Goal: Task Accomplishment & Management: Complete application form

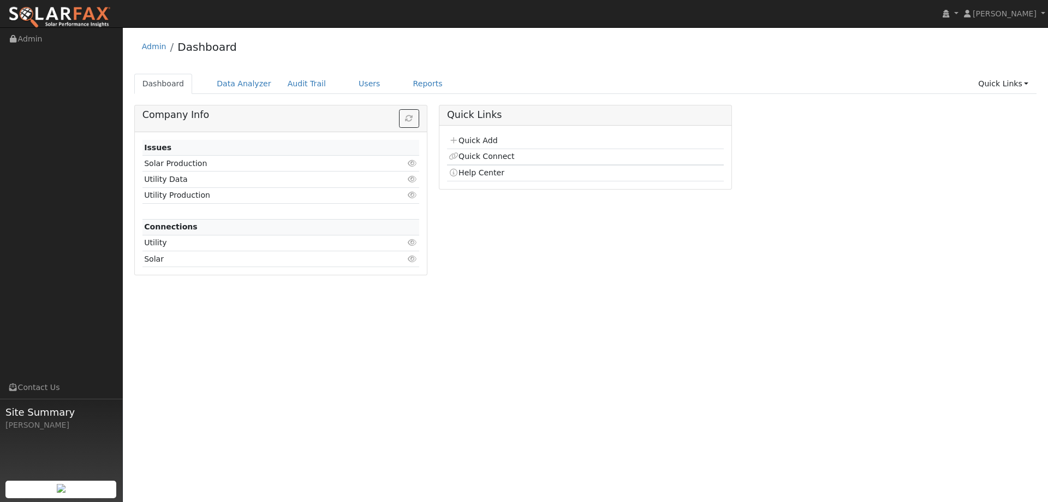
click at [413, 367] on div "User Profile First name Last name Email Email Notifications No Emails No Emails…" at bounding box center [585, 264] width 925 height 474
click at [473, 141] on link "Quick Add" at bounding box center [473, 140] width 49 height 9
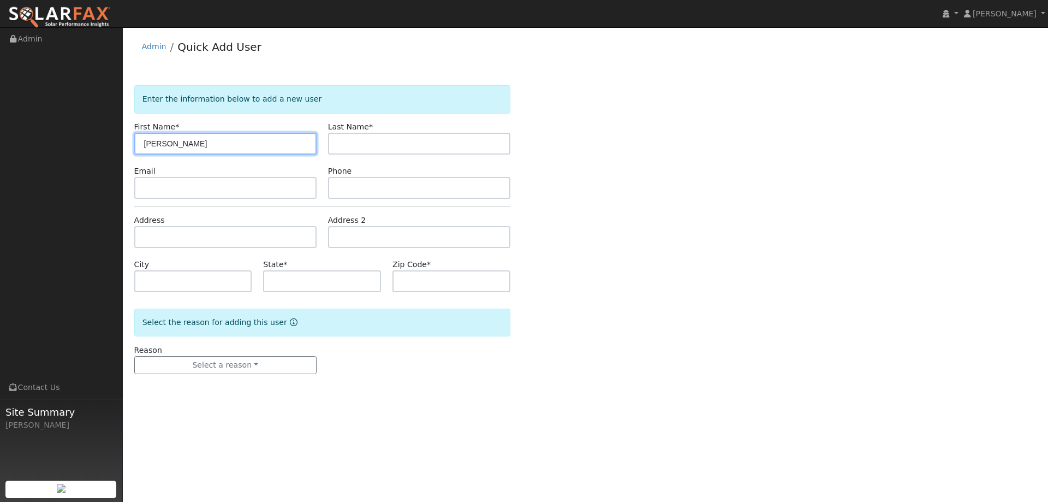
type input "[PERSON_NAME]"
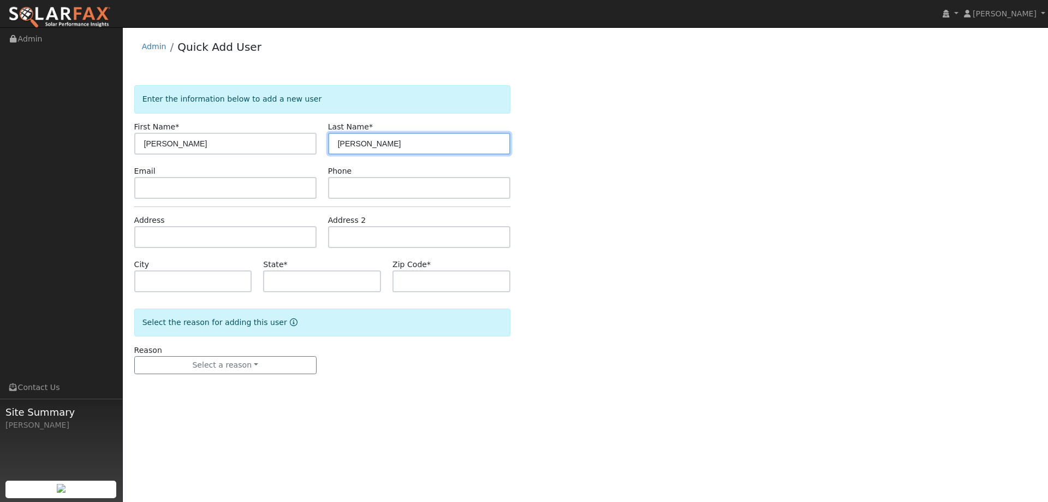
type input "[PERSON_NAME]"
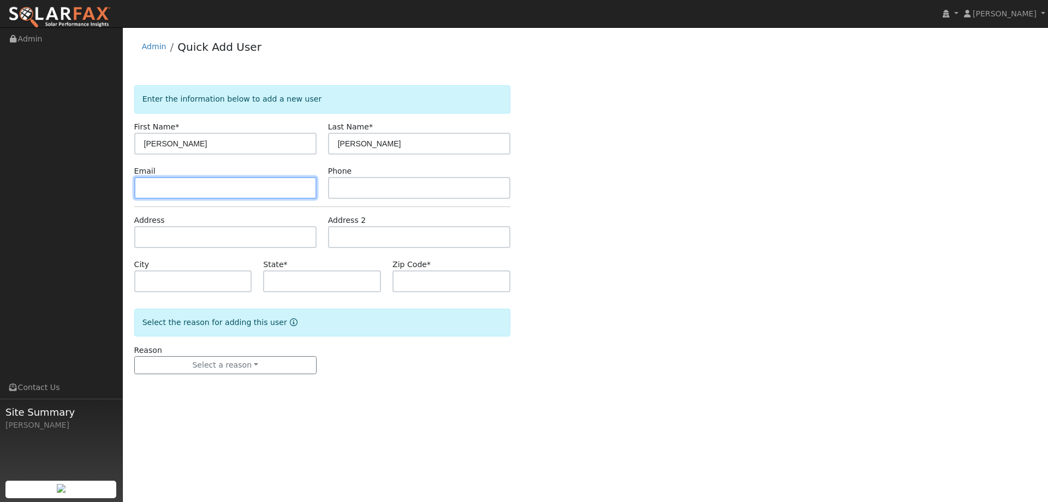
paste input "[EMAIL_ADDRESS][DOMAIN_NAME]"
type input "[EMAIL_ADDRESS][DOMAIN_NAME]"
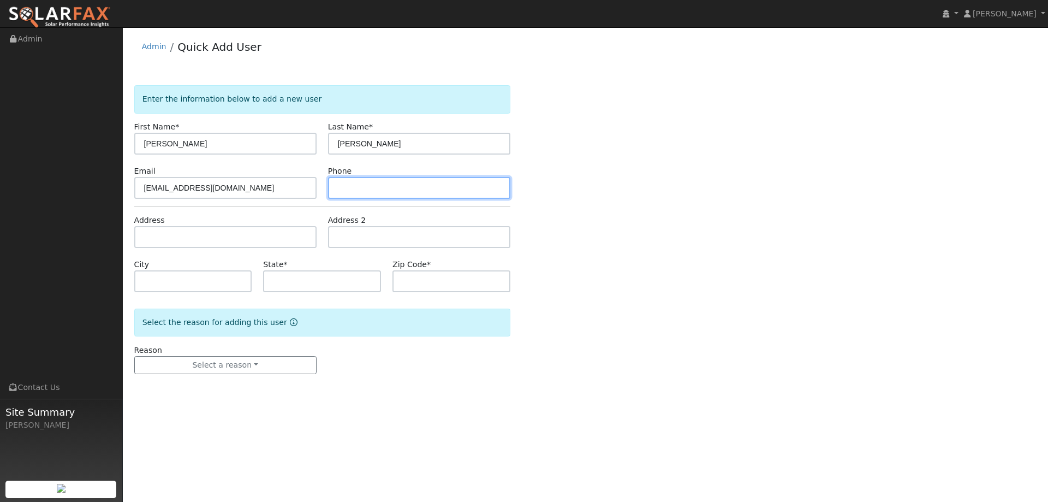
click at [350, 189] on input "text" at bounding box center [419, 188] width 182 height 22
paste input "[PHONE_NUMBER]"
type input "[PHONE_NUMBER]"
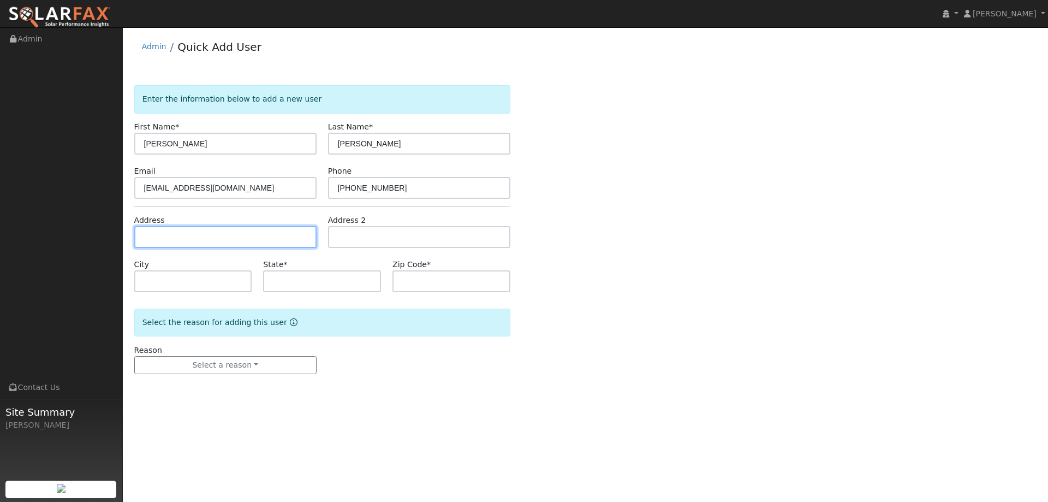
click at [278, 244] on input "text" at bounding box center [225, 237] width 182 height 22
paste input "2827 Richmond Avenue"
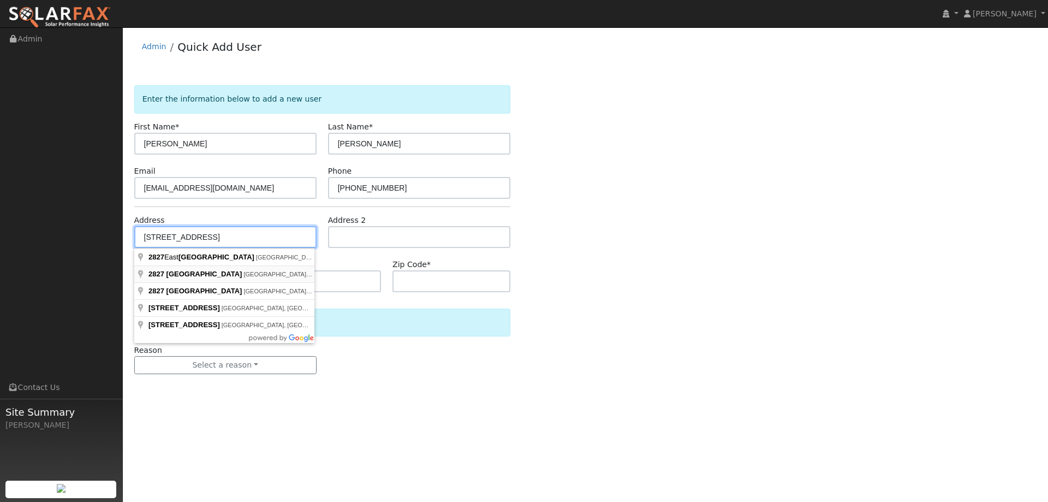
type input "2827 Richmond Avenue"
type input "Oakland"
type input "CA"
type input "94611"
type input "2827 Richmond Avenue"
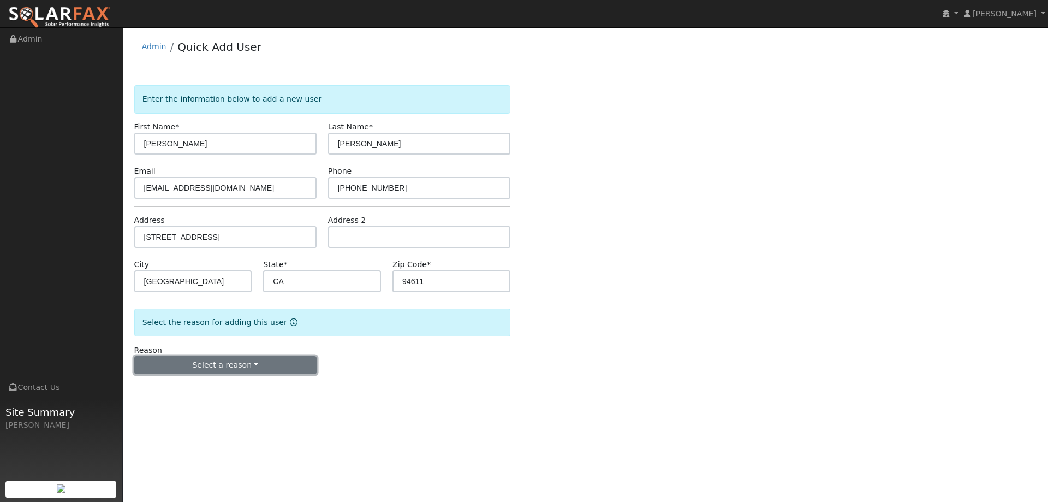
click at [282, 365] on button "Select a reason" at bounding box center [225, 365] width 182 height 19
click at [215, 377] on div "New lead New customer adding solar New customer has solar" at bounding box center [195, 402] width 122 height 55
click at [211, 372] on button "Select a reason" at bounding box center [225, 365] width 182 height 19
click at [211, 385] on link "New lead" at bounding box center [195, 387] width 121 height 15
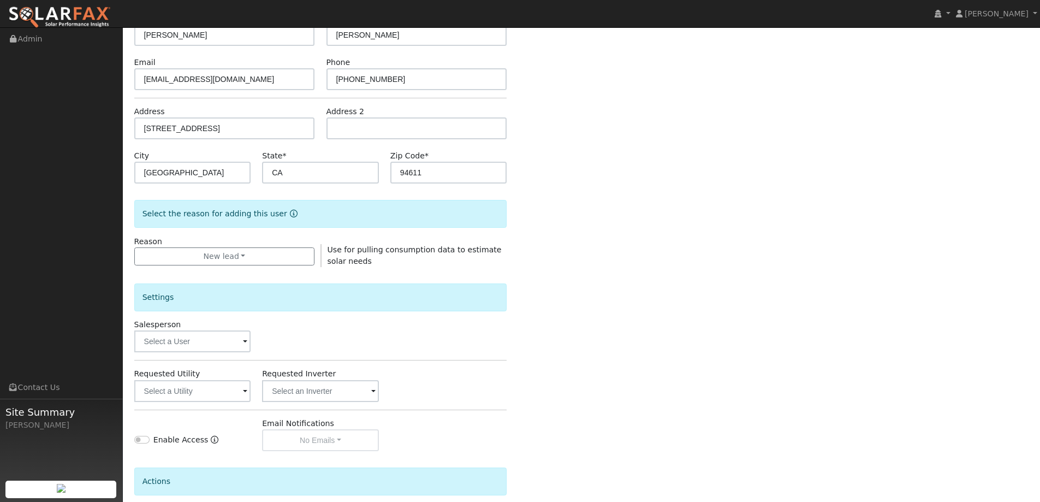
scroll to position [109, 0]
click at [206, 350] on input "text" at bounding box center [192, 341] width 117 height 22
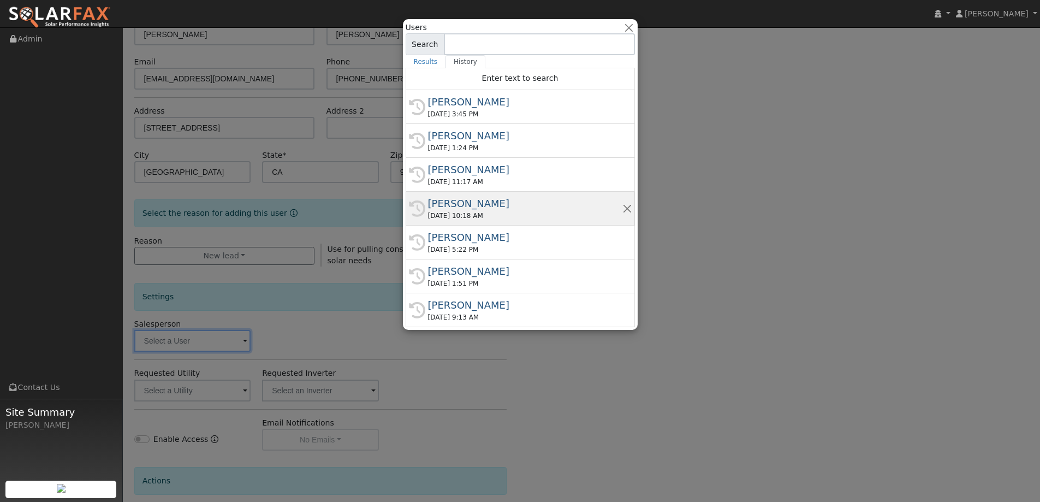
click at [502, 217] on div "09/17/2025 10:18 AM" at bounding box center [525, 216] width 194 height 10
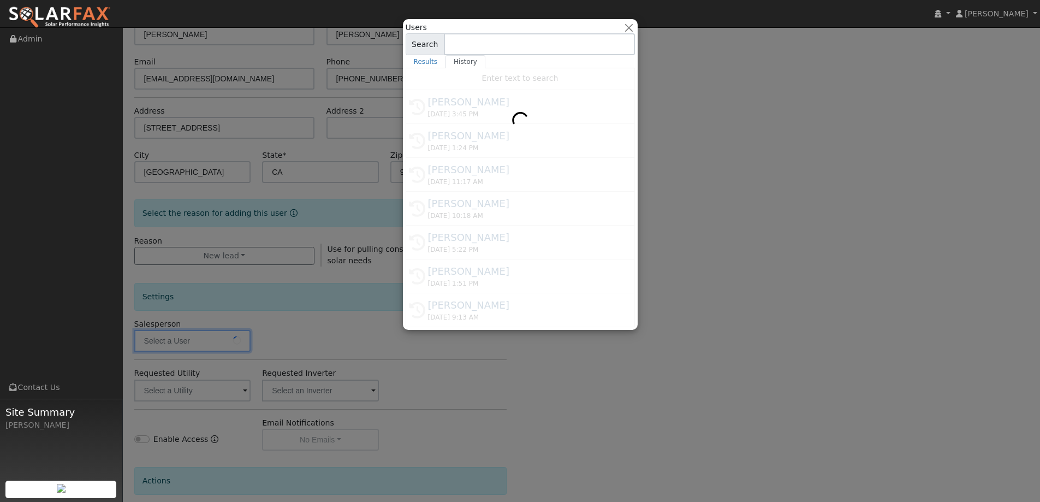
type input "Kelsey Commerford"
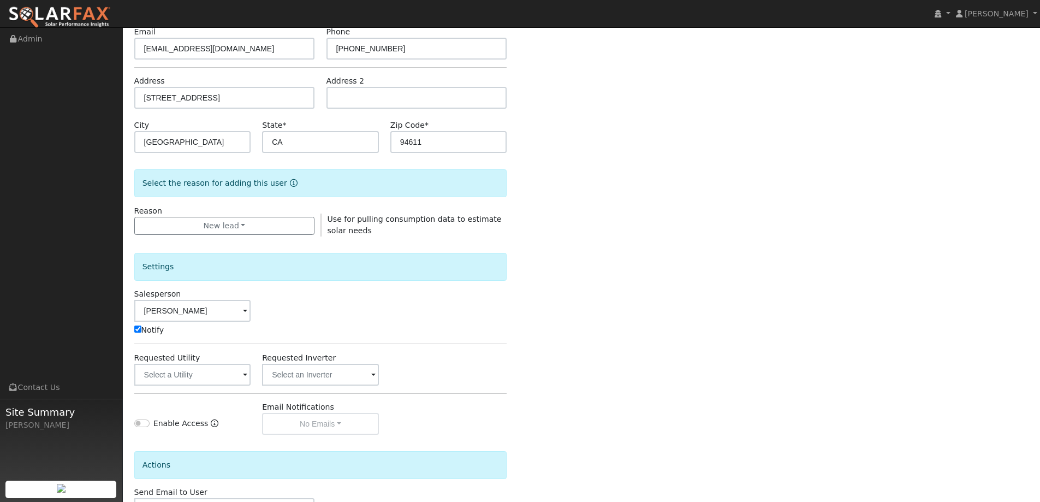
scroll to position [164, 0]
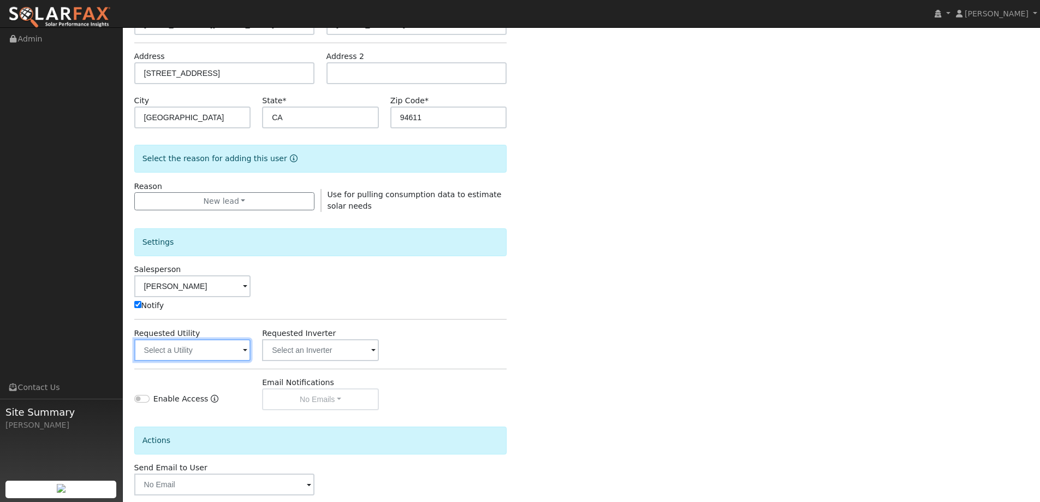
click at [193, 350] on input "text" at bounding box center [192, 350] width 117 height 22
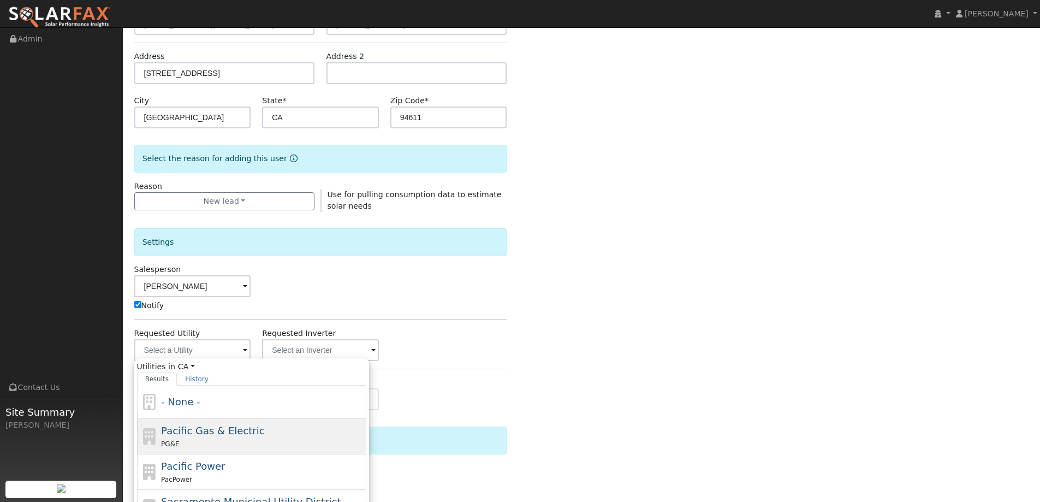
click at [262, 442] on div "PG&E" at bounding box center [262, 443] width 202 height 11
type input "Pacific Gas & Electric"
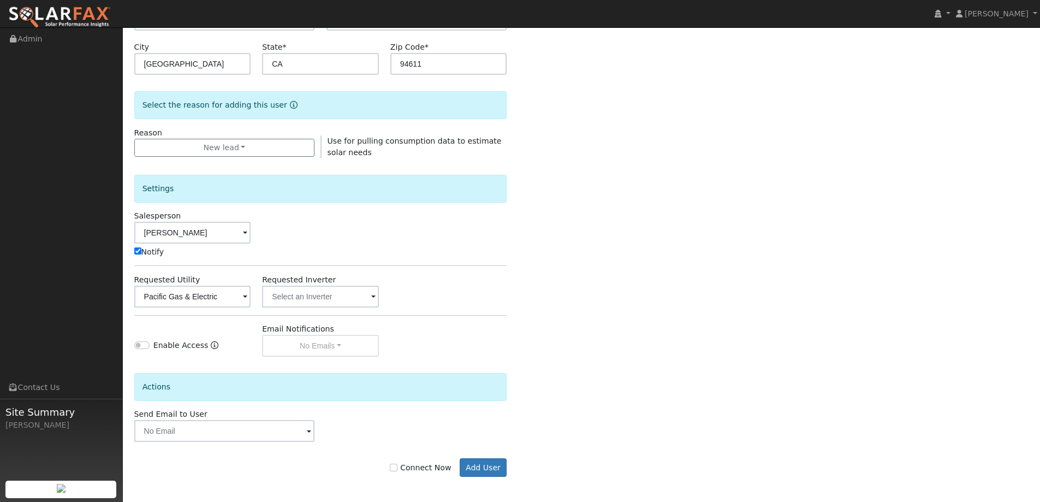
scroll to position [219, 0]
click at [398, 469] on label "Connect Now" at bounding box center [420, 465] width 61 height 11
click at [397, 469] on input "Connect Now" at bounding box center [394, 465] width 8 height 8
checkbox input "true"
click at [474, 464] on button "Add User" at bounding box center [483, 465] width 47 height 19
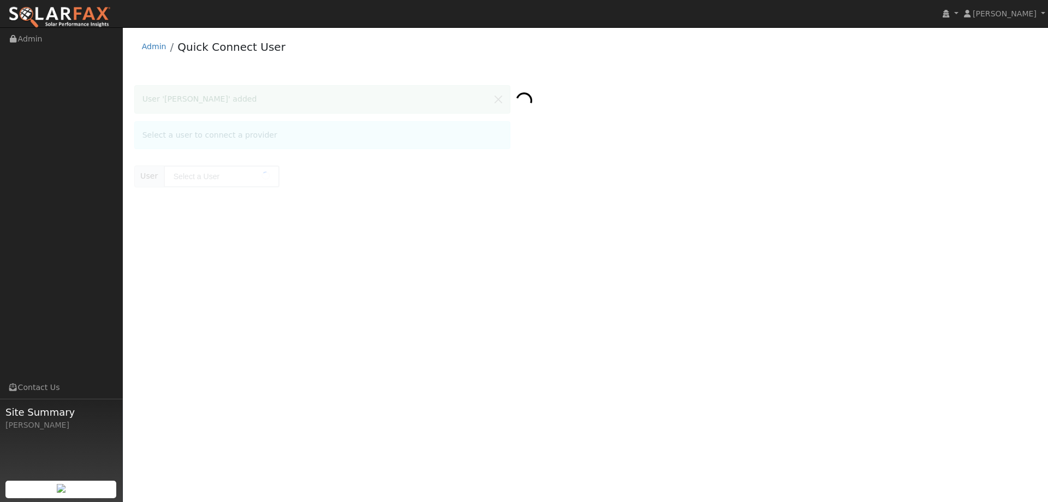
type input "Richard Schiller"
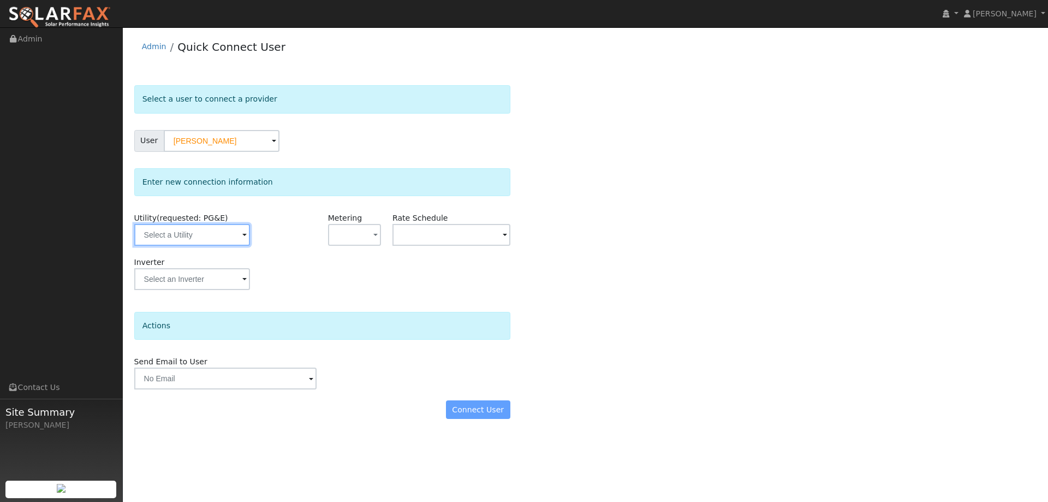
click at [223, 235] on input "text" at bounding box center [192, 235] width 116 height 22
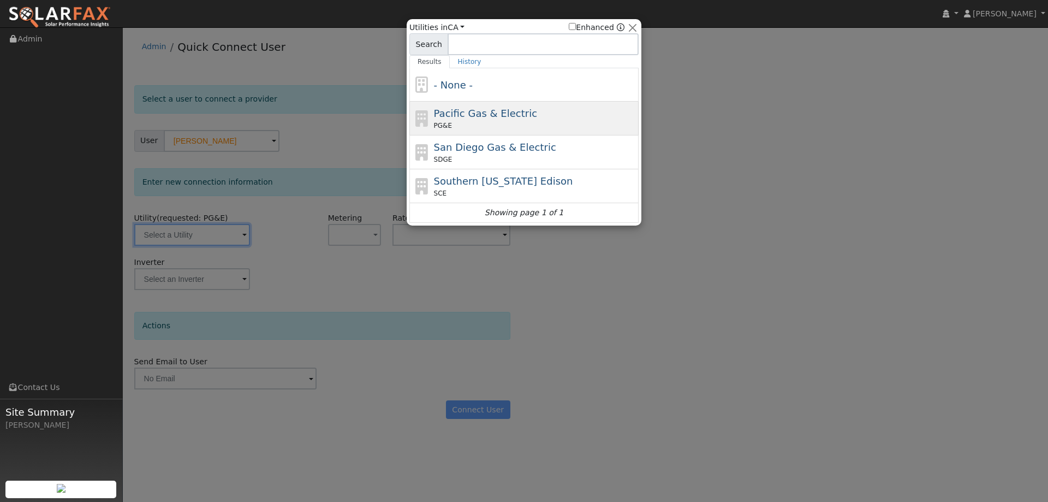
click at [498, 119] on span "Pacific Gas & Electric" at bounding box center [485, 113] width 103 height 11
type input "PG&E"
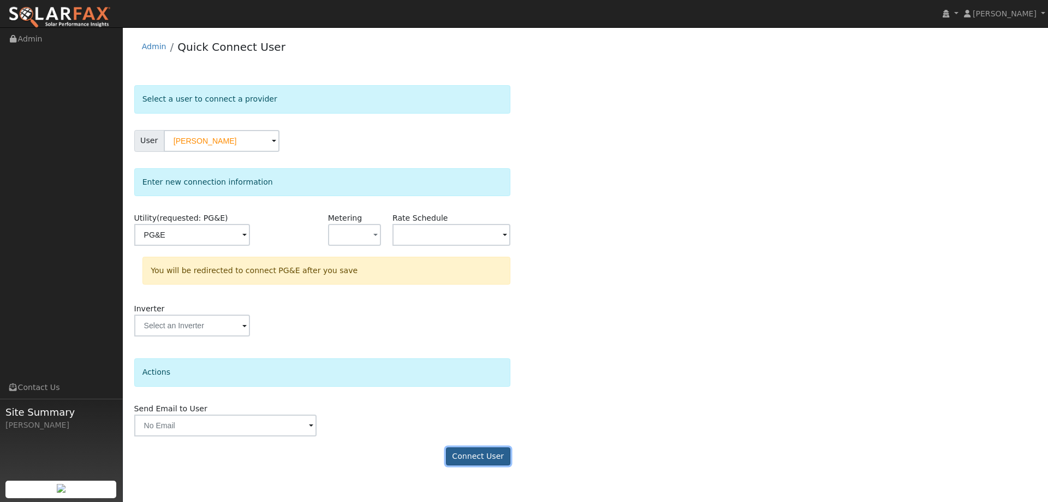
click at [494, 455] on button "Connect User" at bounding box center [478, 456] width 64 height 19
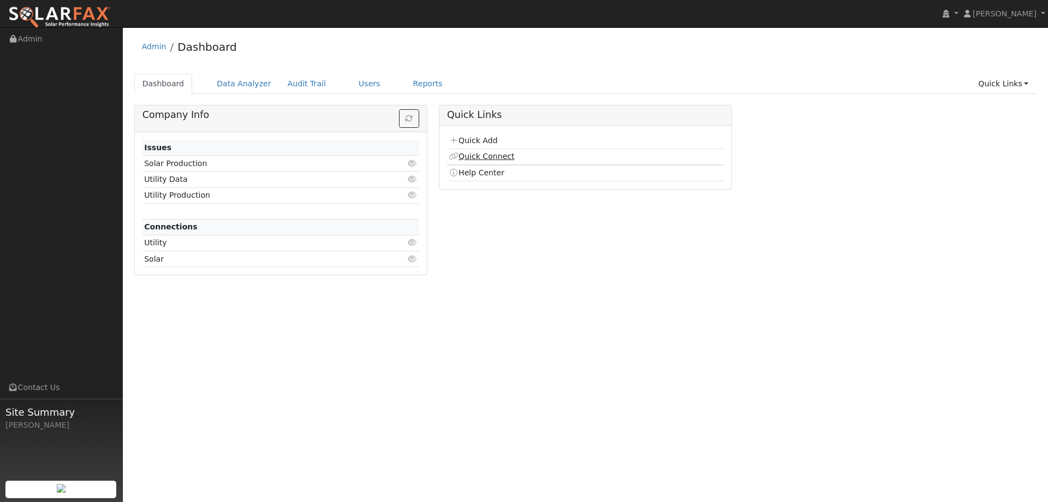
click at [499, 153] on link "Quick Connect" at bounding box center [481, 156] width 65 height 9
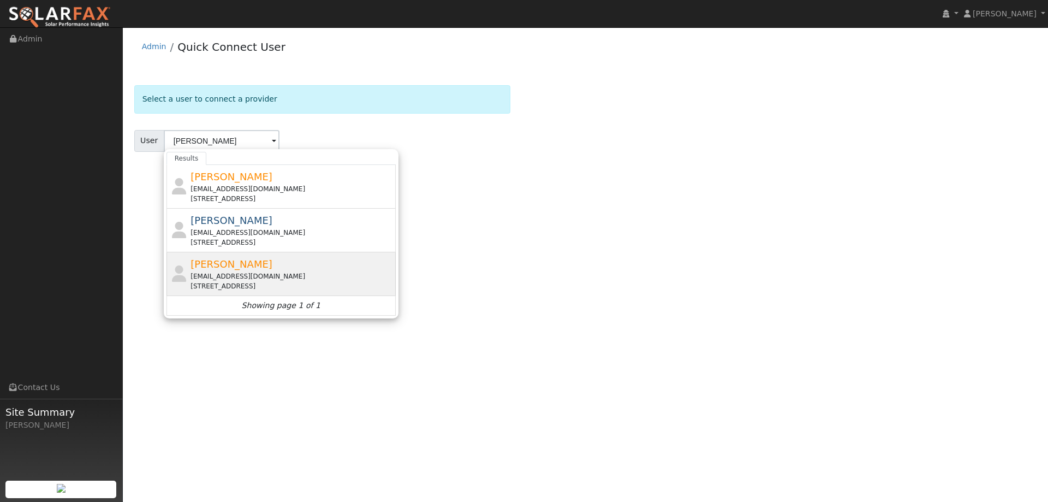
click at [284, 265] on div "[PERSON_NAME] [EMAIL_ADDRESS][DOMAIN_NAME] [STREET_ADDRESS]" at bounding box center [291, 273] width 202 height 34
type input "[PERSON_NAME]"
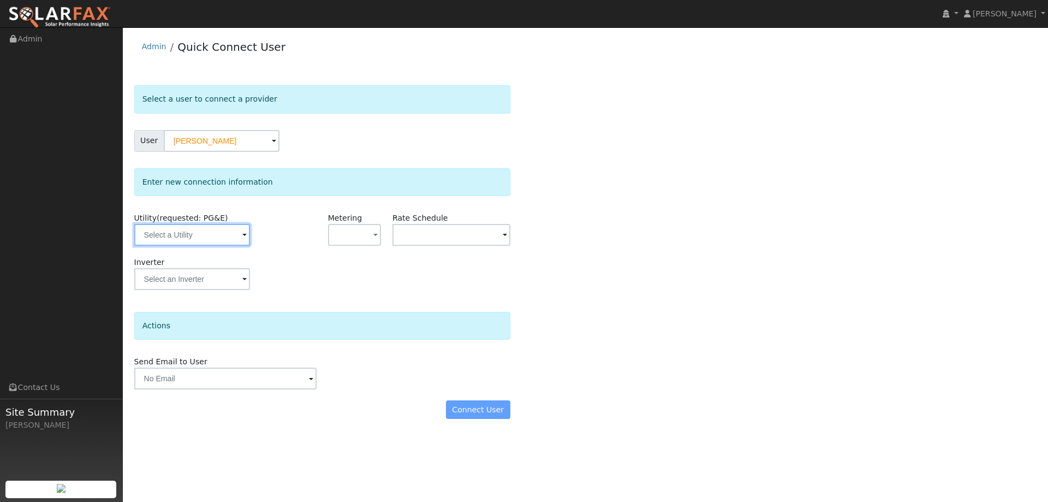
click at [234, 237] on input "text" at bounding box center [192, 235] width 116 height 22
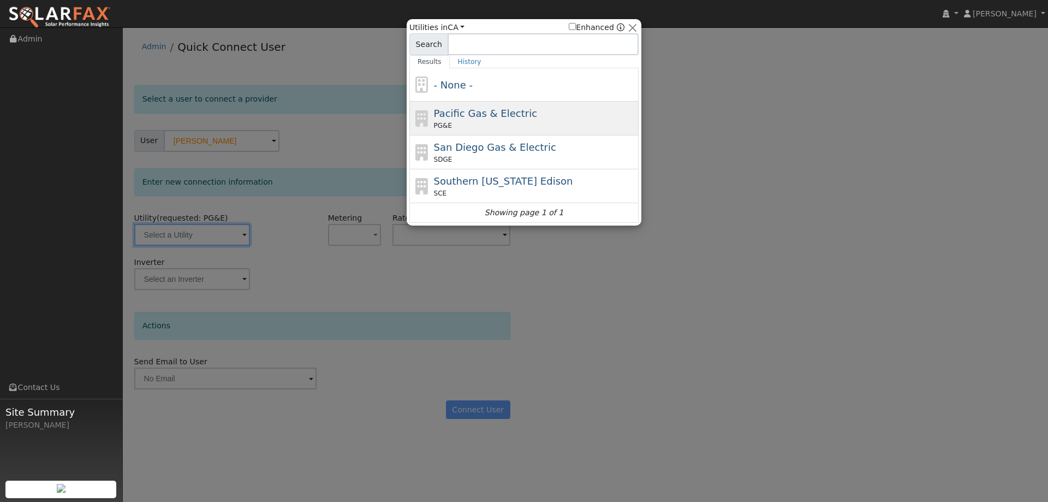
click at [484, 116] on span "Pacific Gas & Electric" at bounding box center [485, 113] width 103 height 11
type input "PG&E"
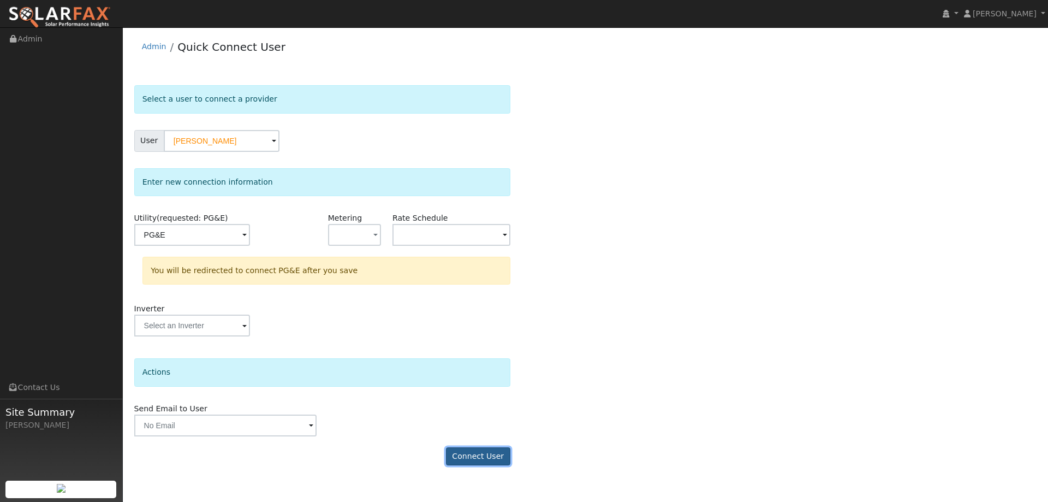
click at [458, 456] on button "Connect User" at bounding box center [478, 456] width 64 height 19
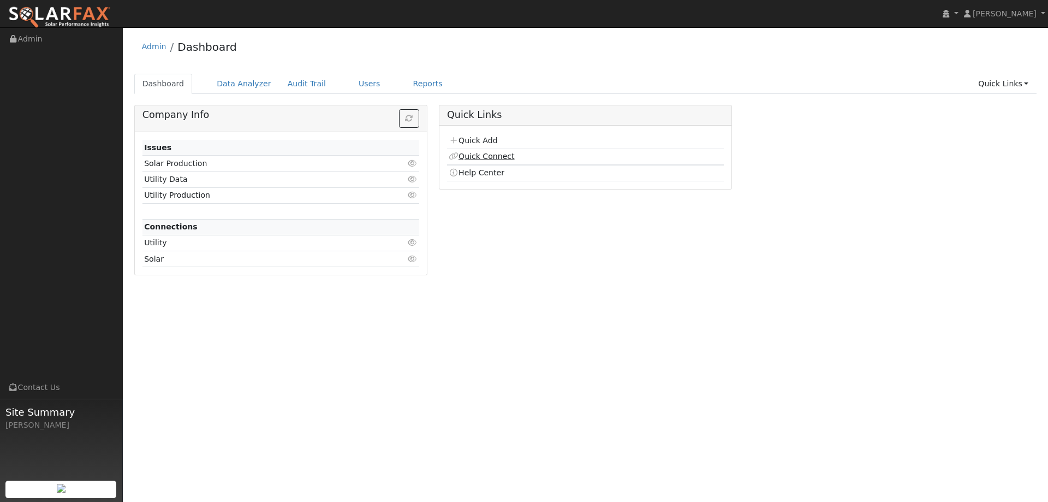
click at [496, 159] on link "Quick Connect" at bounding box center [481, 156] width 65 height 9
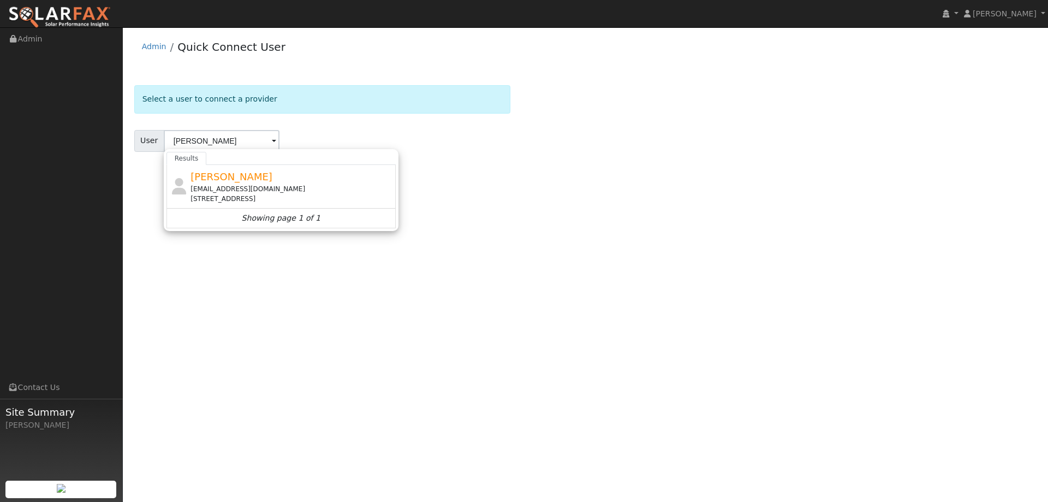
click at [254, 171] on span "Richard Schiller" at bounding box center [231, 176] width 82 height 11
type input "Richard Schiller"
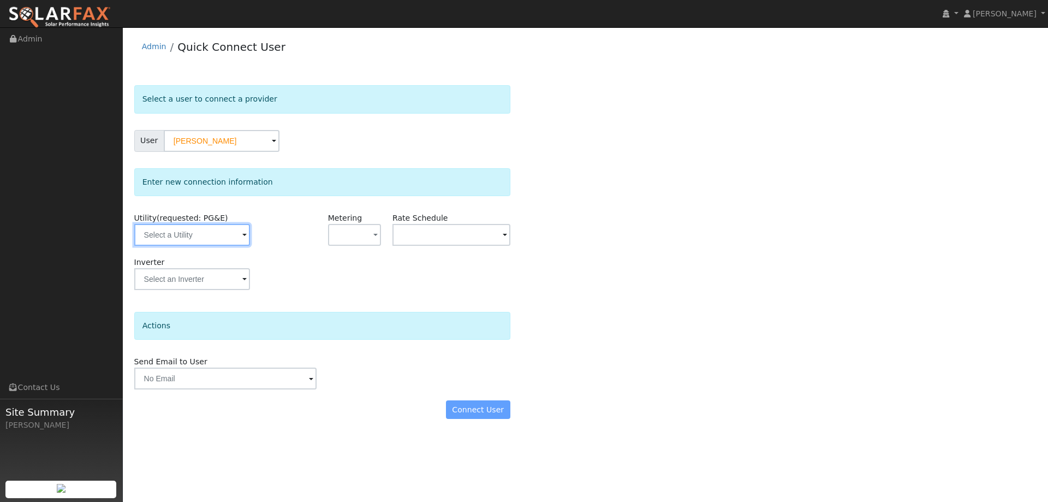
click at [234, 237] on input "text" at bounding box center [192, 235] width 116 height 22
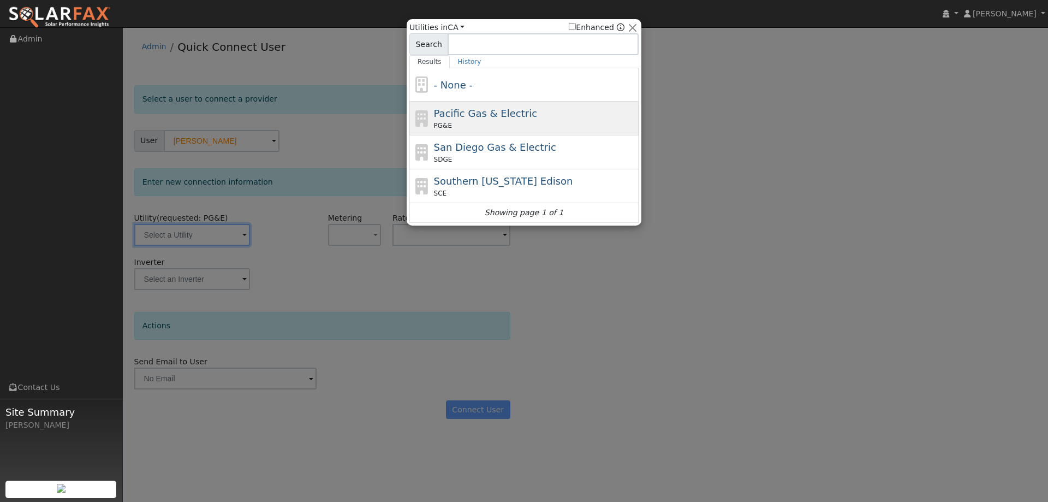
click at [486, 122] on div "PG&E" at bounding box center [535, 126] width 202 height 10
type input "PG&E"
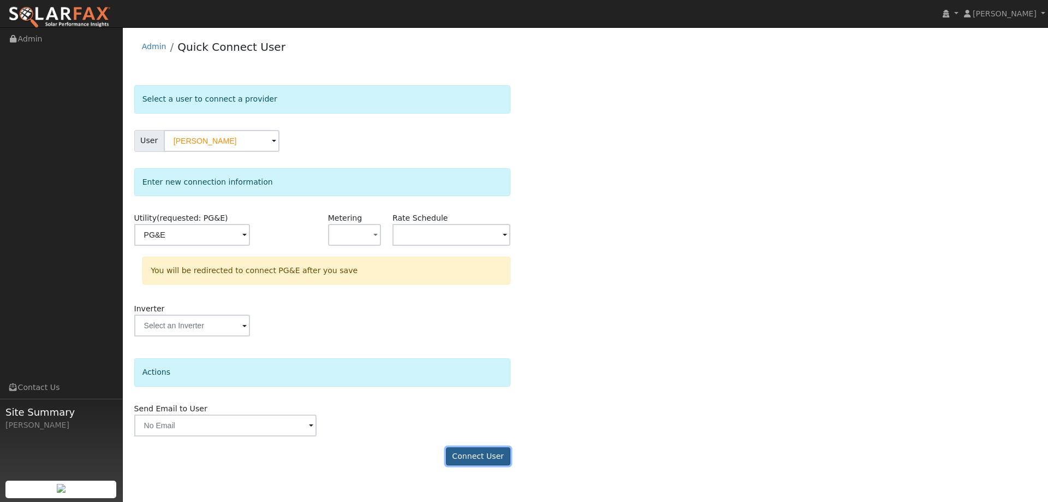
click at [486, 447] on button "Connect User" at bounding box center [478, 456] width 64 height 19
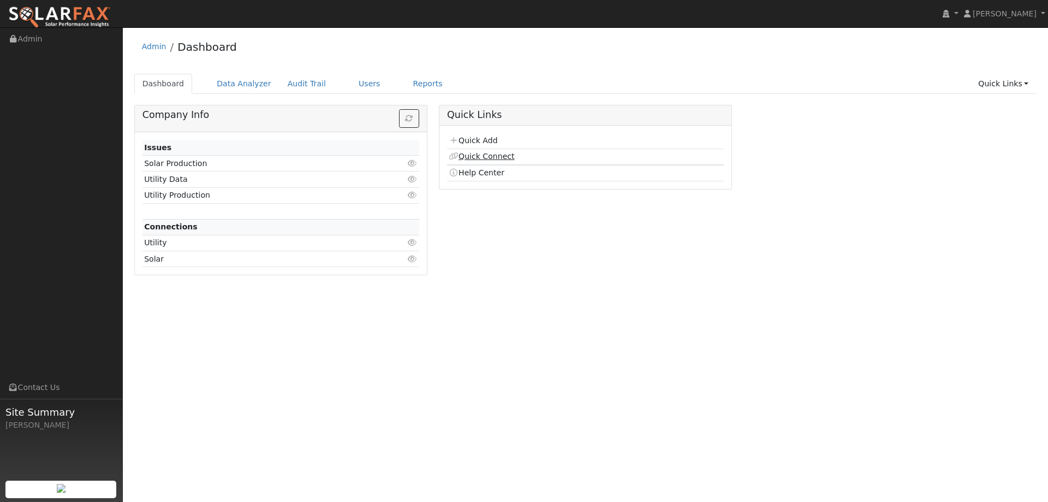
click at [473, 158] on link "Quick Connect" at bounding box center [481, 156] width 65 height 9
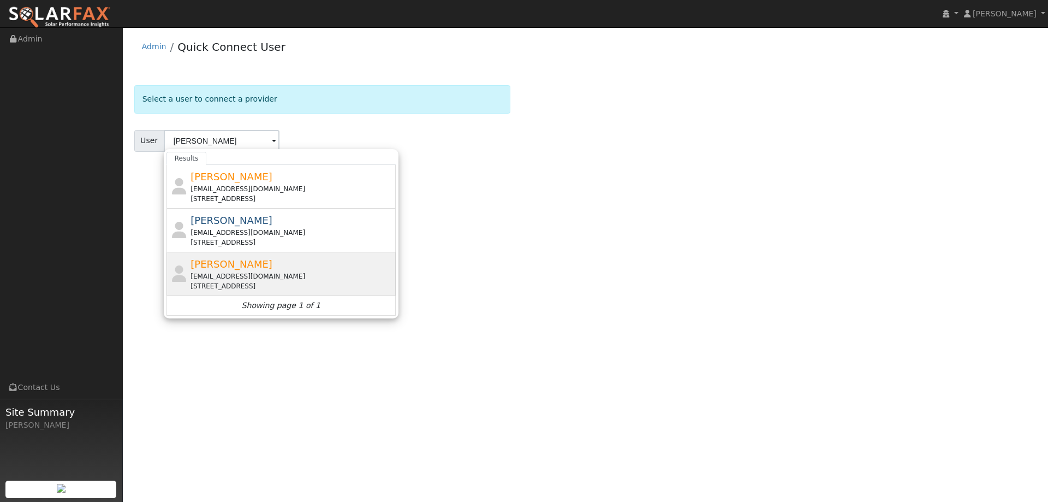
click at [302, 275] on div "[EMAIL_ADDRESS][DOMAIN_NAME]" at bounding box center [291, 276] width 202 height 10
type input "[PERSON_NAME]"
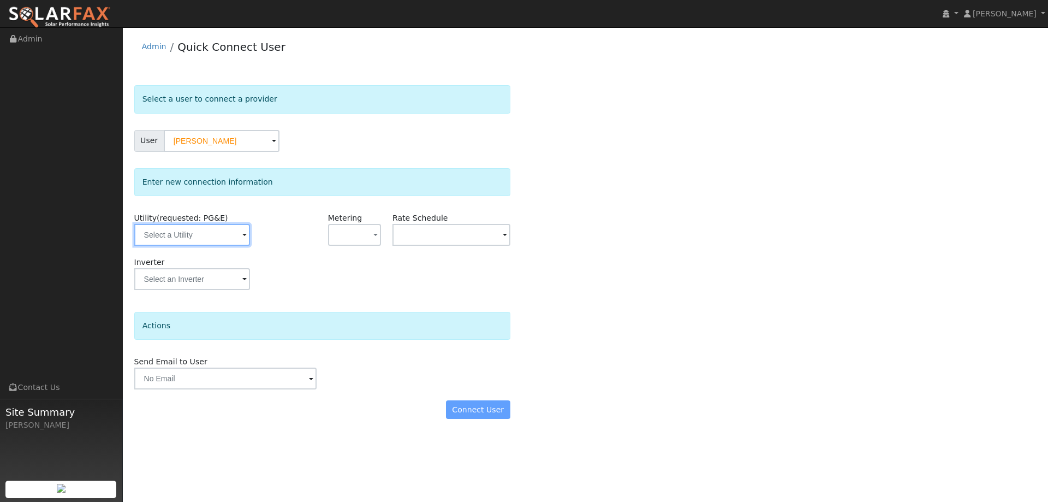
click at [235, 242] on input "text" at bounding box center [192, 235] width 116 height 22
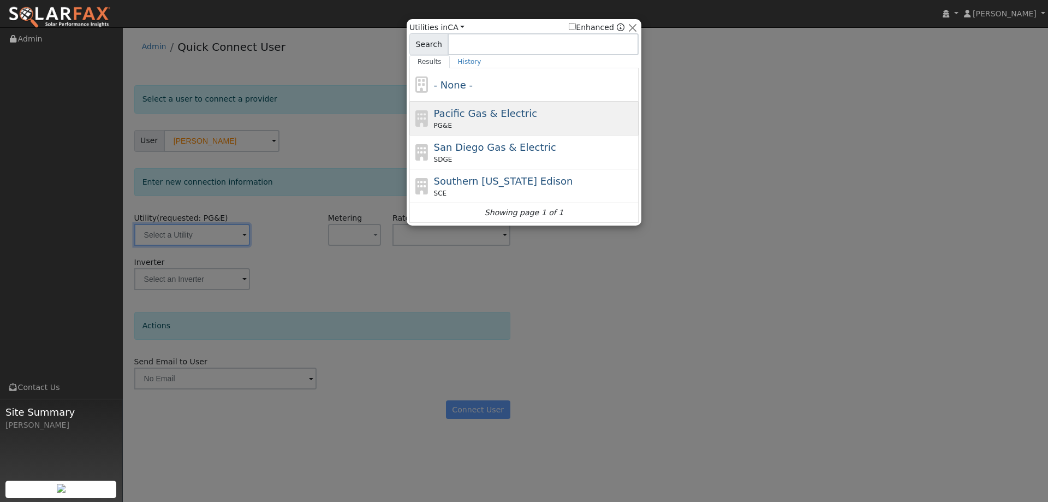
click at [461, 110] on span "Pacific Gas & Electric" at bounding box center [485, 113] width 103 height 11
type input "PG&E"
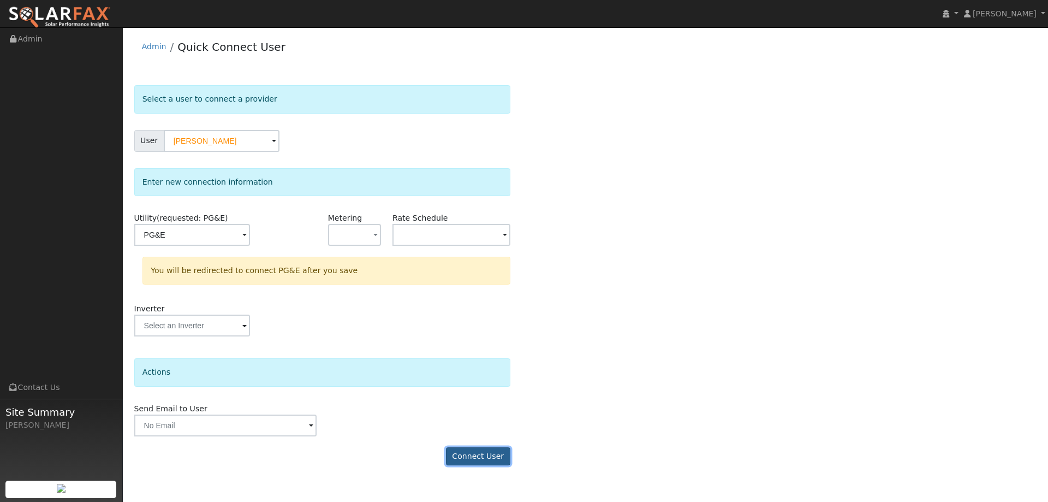
click at [496, 452] on button "Connect User" at bounding box center [478, 456] width 64 height 19
